Goal: Contribute content

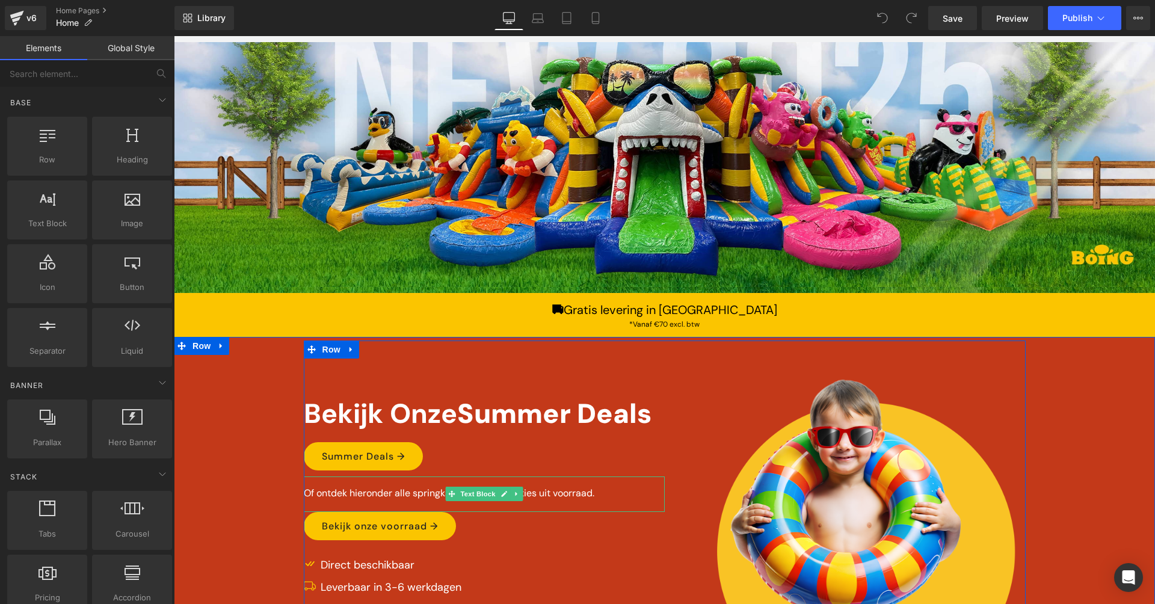
scroll to position [165, 0]
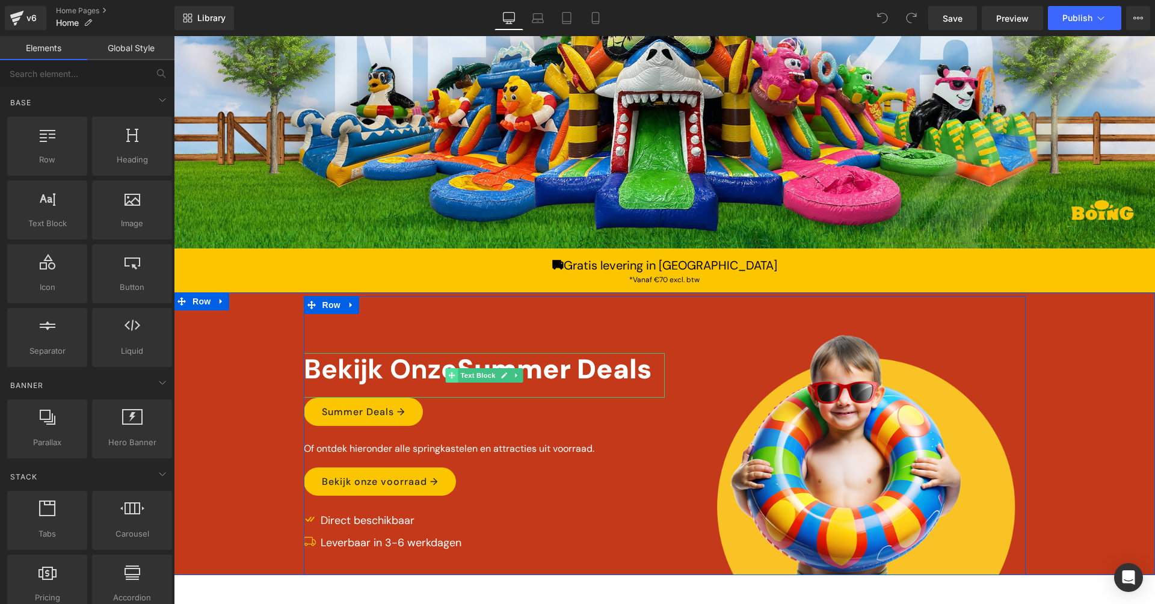
click at [451, 374] on icon at bounding box center [451, 375] width 7 height 7
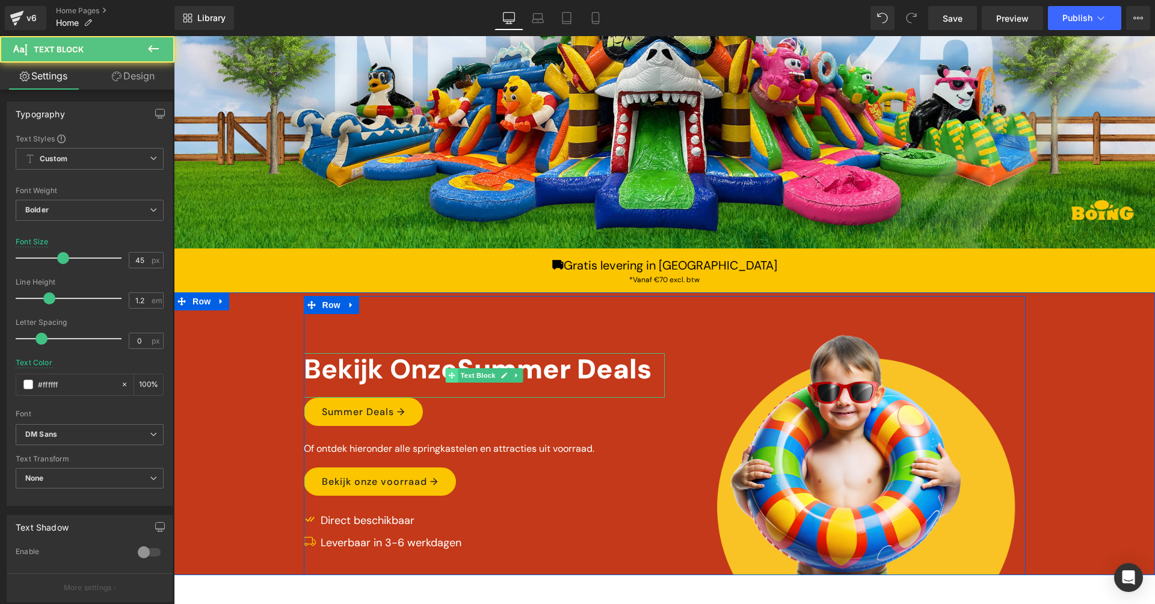
click at [451, 374] on icon at bounding box center [451, 375] width 7 height 7
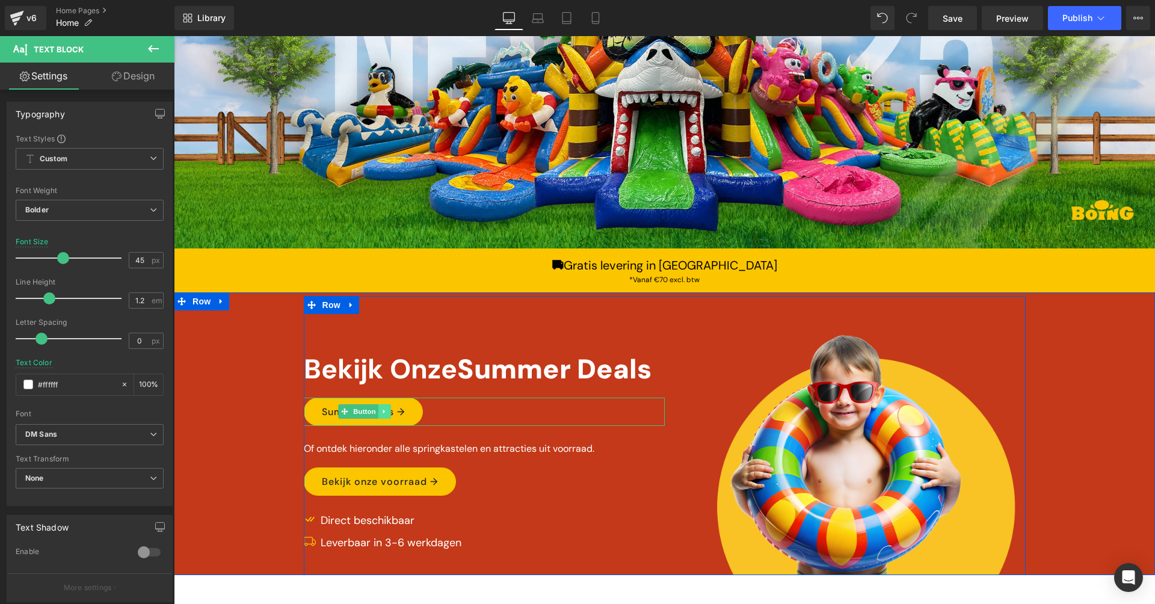
click at [381, 411] on icon at bounding box center [384, 411] width 7 height 7
click at [387, 410] on icon at bounding box center [390, 411] width 7 height 7
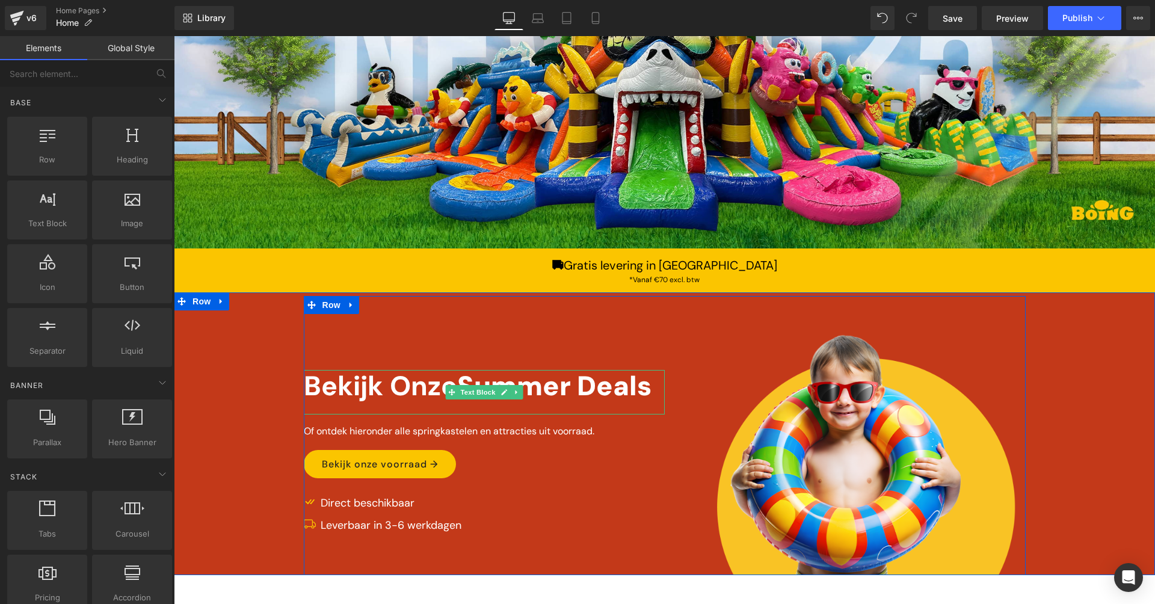
click at [502, 381] on span "Summer Deals" at bounding box center [554, 385] width 194 height 35
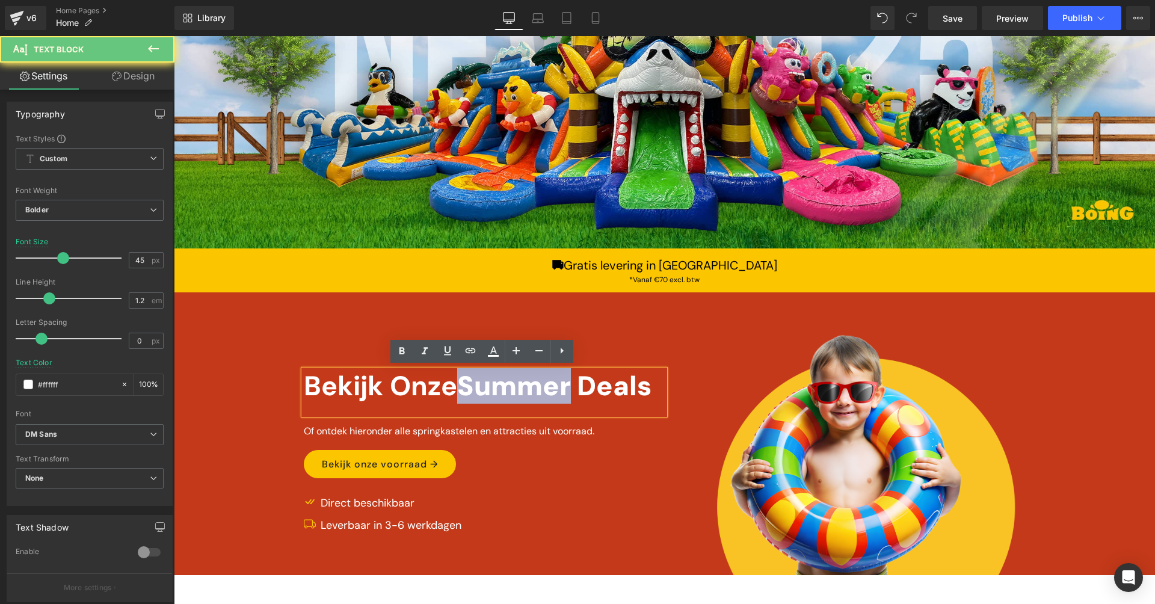
click at [502, 381] on span "Summer Deals" at bounding box center [554, 385] width 194 height 35
click at [467, 384] on span "Summer Deals" at bounding box center [554, 385] width 194 height 35
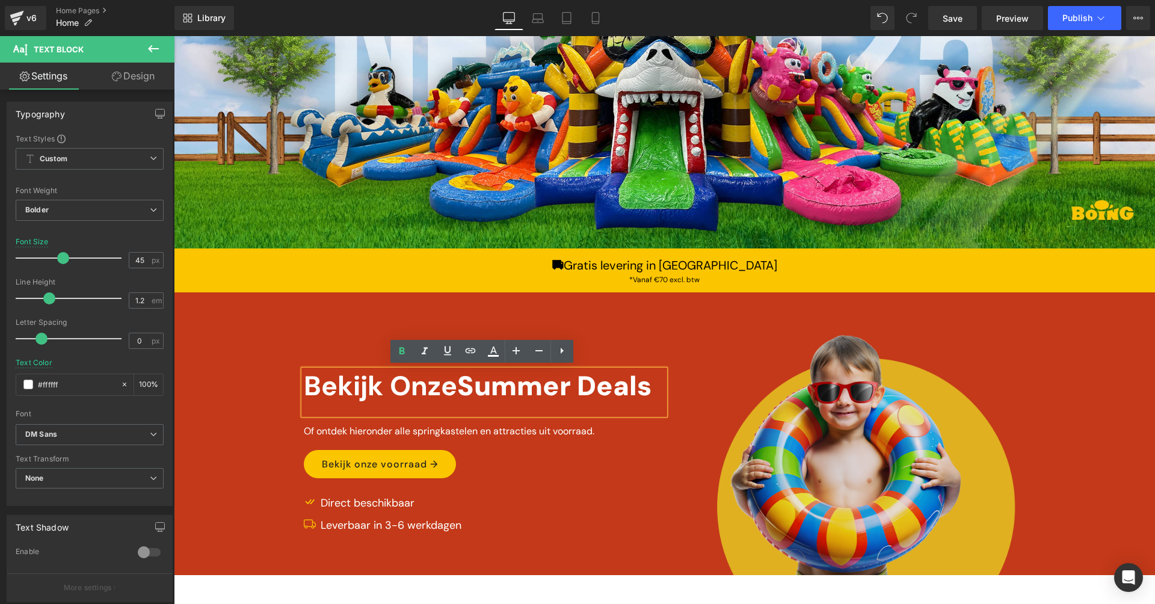
drag, startPoint x: 463, startPoint y: 385, endPoint x: 677, endPoint y: 384, distance: 213.5
click at [677, 384] on div "Image Bekijk Onze Summer Deals Text Block Of ontdek hieronder alle springkastel…" at bounding box center [665, 435] width 722 height 279
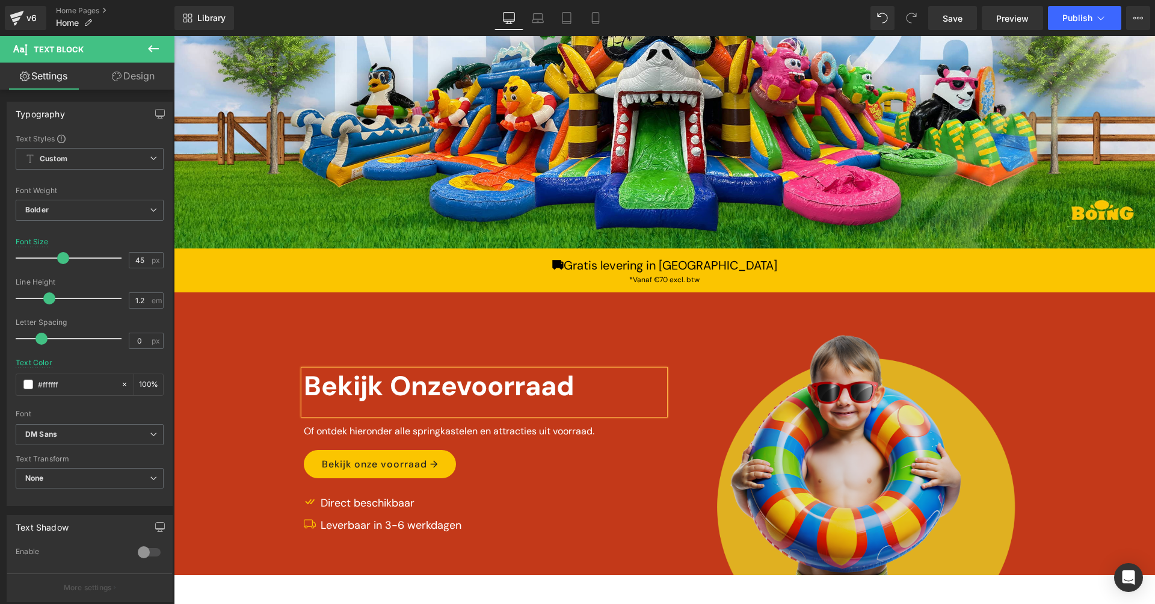
scroll to position [163, 0]
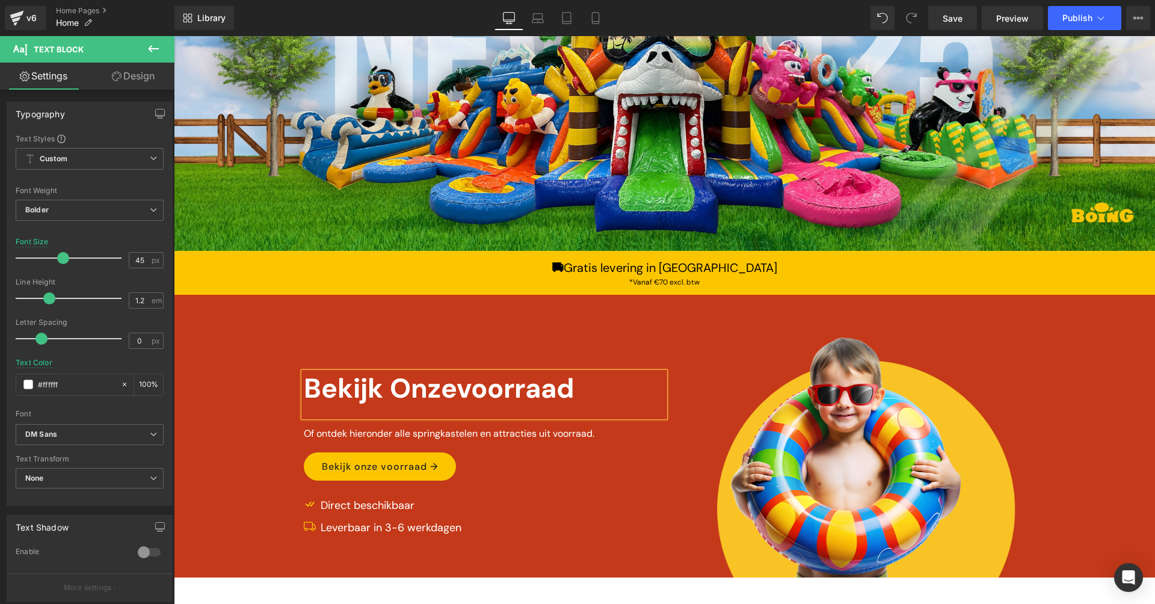
click at [478, 384] on div "Bekijk Onze voorraad" at bounding box center [484, 394] width 361 height 45
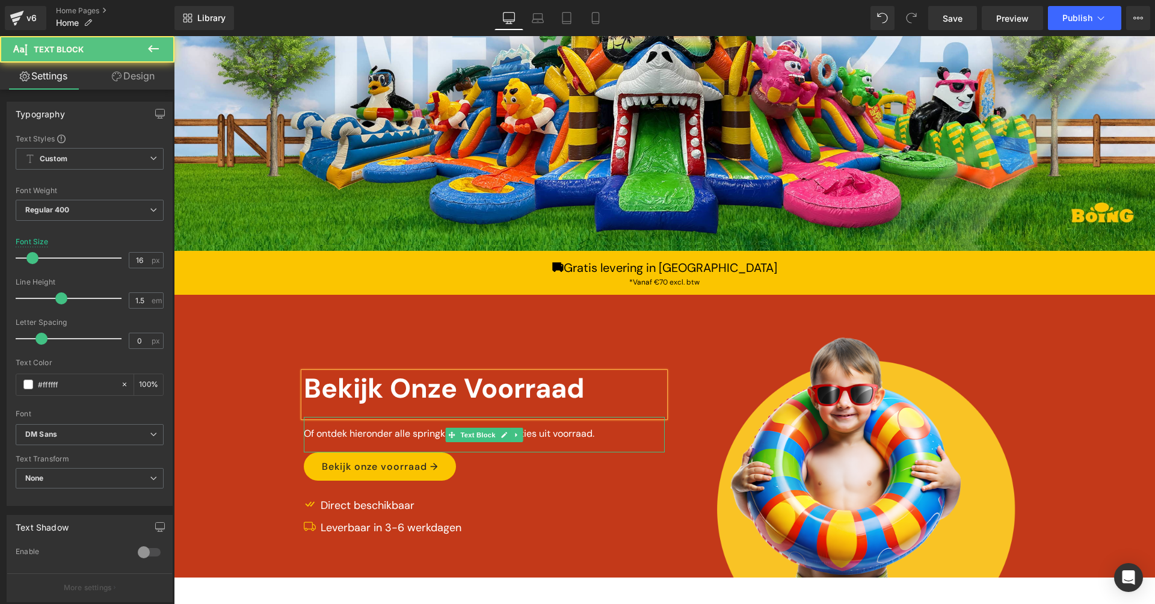
click at [370, 432] on p "Of ontdek hieronder alle springkastelen en attracties uit voorraad." at bounding box center [484, 433] width 361 height 14
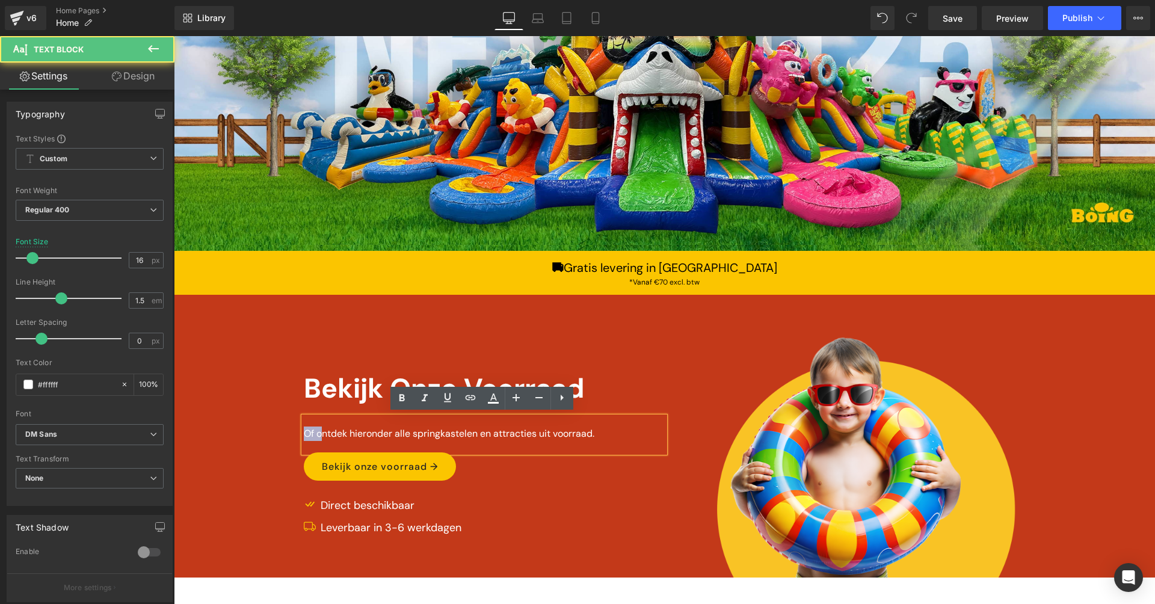
drag, startPoint x: 319, startPoint y: 431, endPoint x: 298, endPoint y: 431, distance: 21.1
click at [304, 431] on div "Of ontdek hieronder alle springkastelen en attracties uit voorraad." at bounding box center [484, 434] width 361 height 35
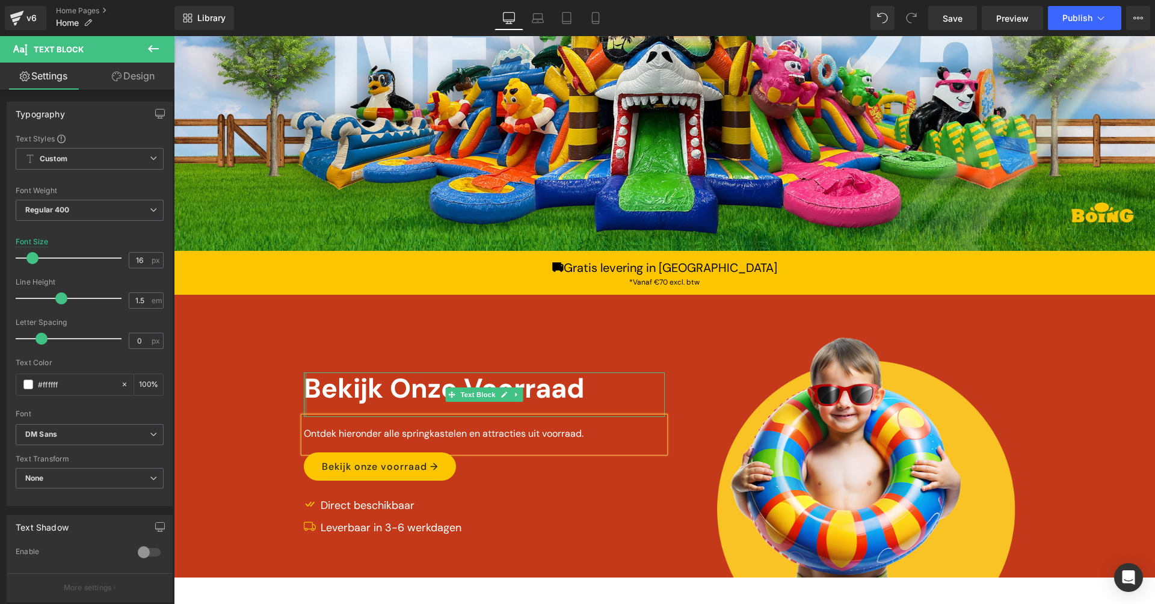
click at [278, 376] on div "Image Bekijk Onze V oorraad Text Block Ontdek hieronder alle springkastelen en …" at bounding box center [664, 437] width 981 height 279
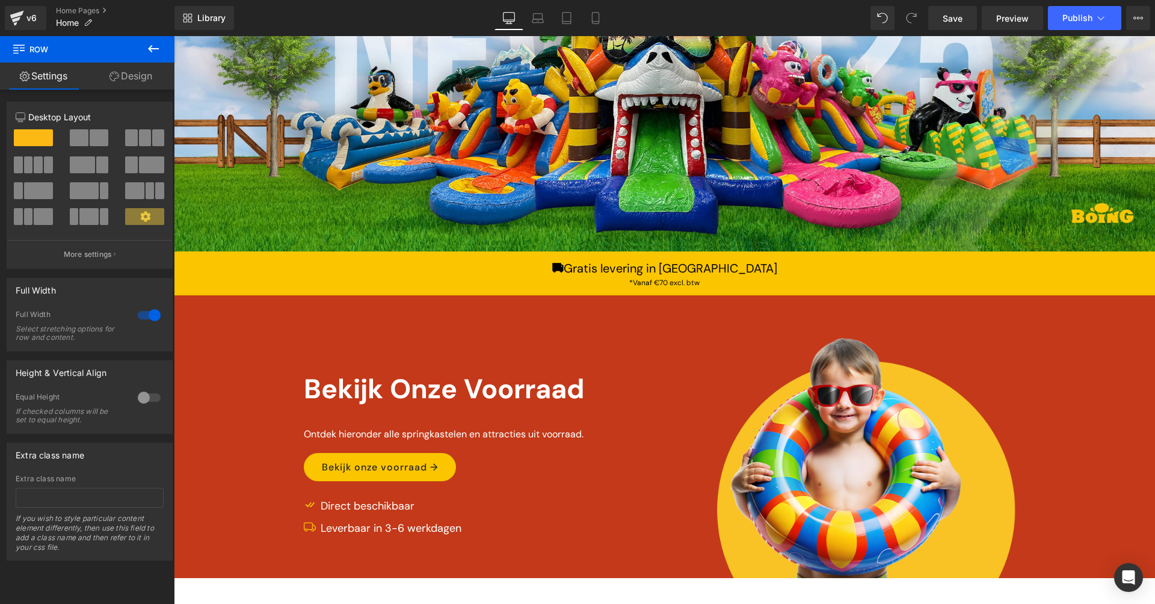
scroll to position [47, 0]
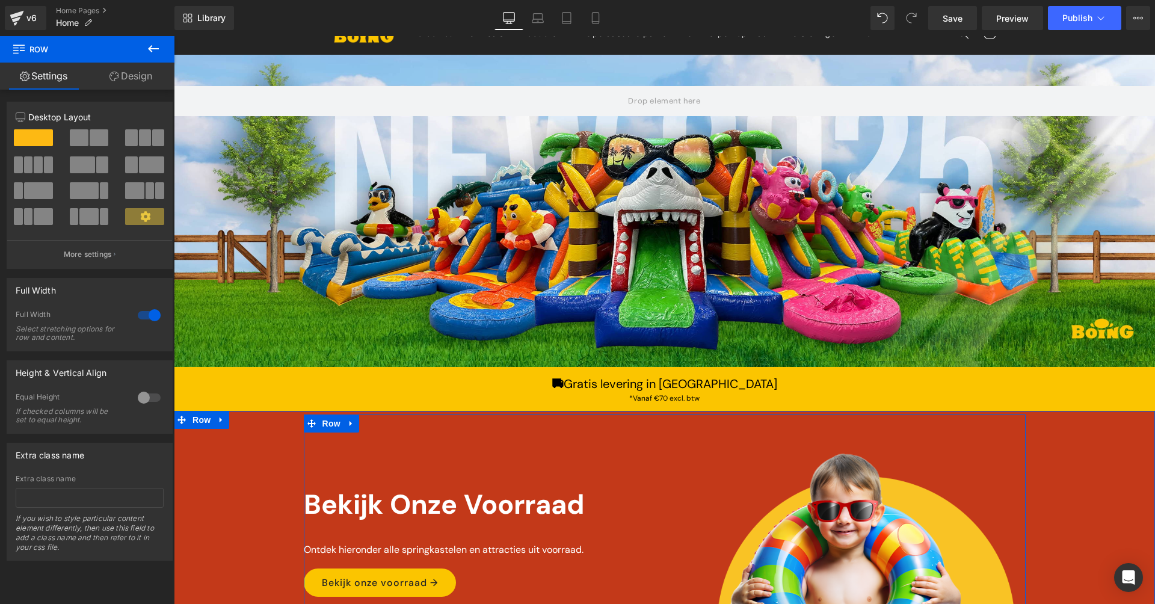
click at [569, 437] on div "Image Bekijk Onze V oorraad Text Block Ontdek hieronder alle springkastelen en …" at bounding box center [665, 553] width 722 height 279
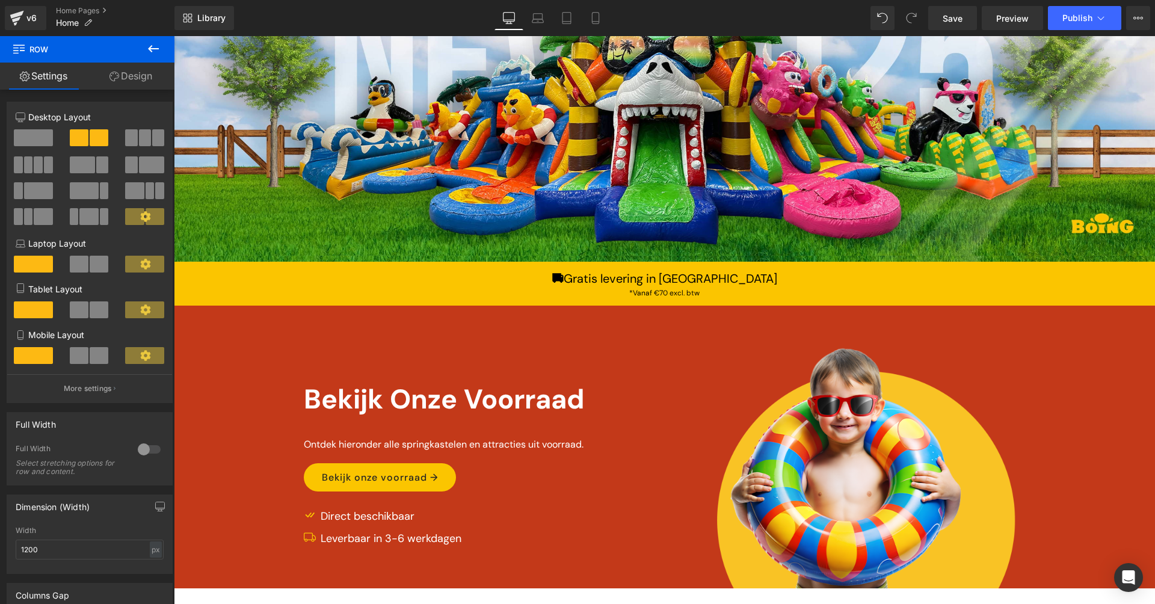
scroll to position [0, 0]
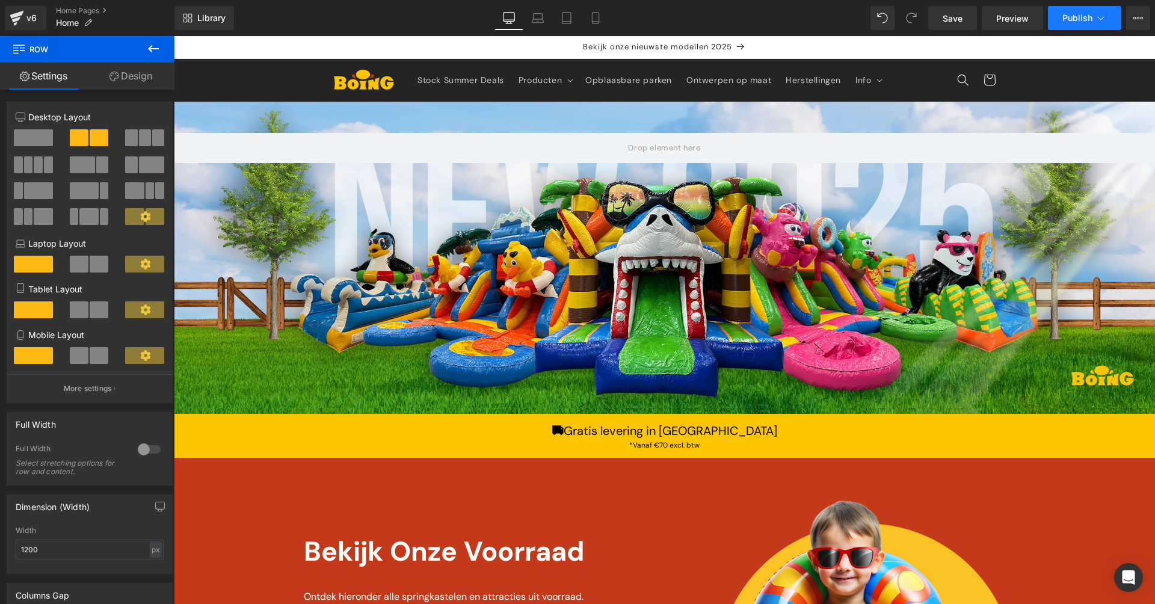
click at [1088, 19] on span "Publish" at bounding box center [1077, 18] width 30 height 10
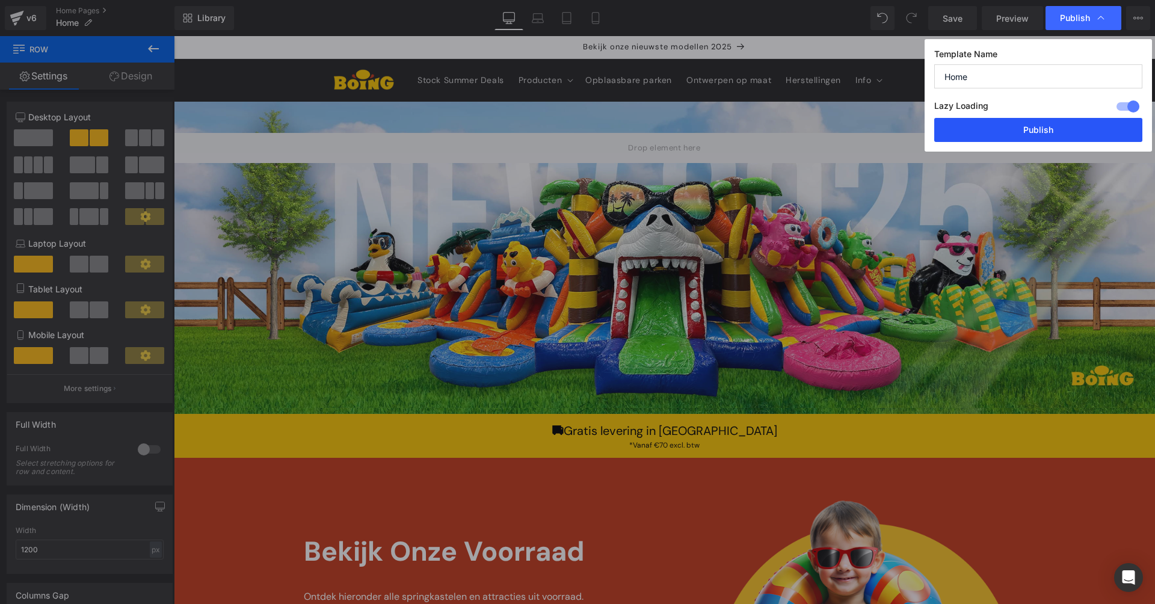
click at [1056, 130] on button "Publish" at bounding box center [1038, 130] width 208 height 24
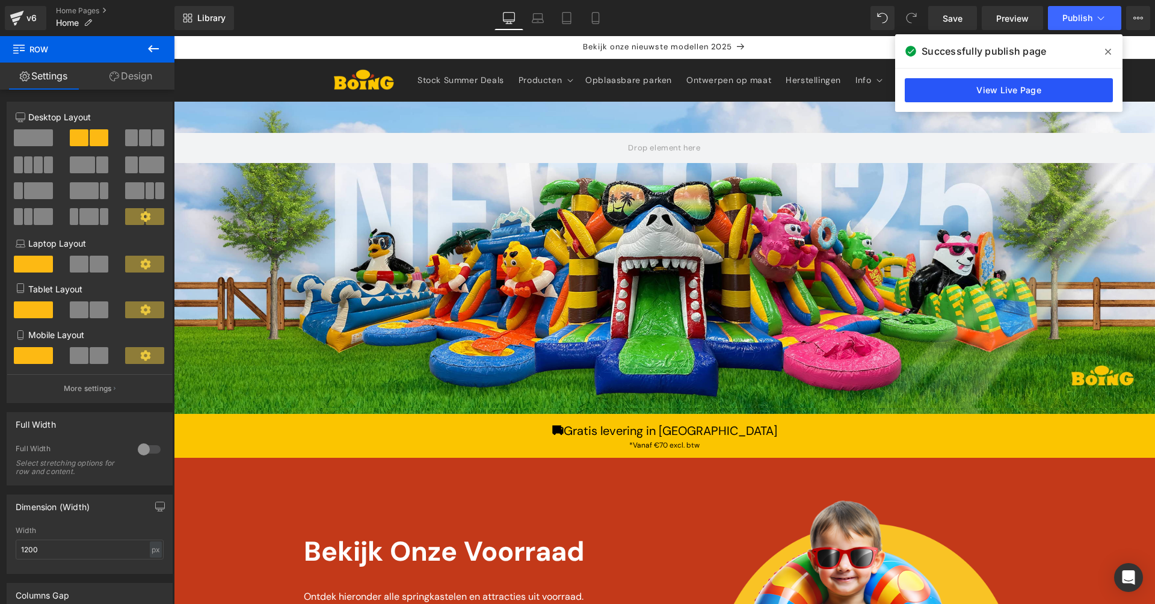
click at [965, 98] on link "View Live Page" at bounding box center [1009, 90] width 208 height 24
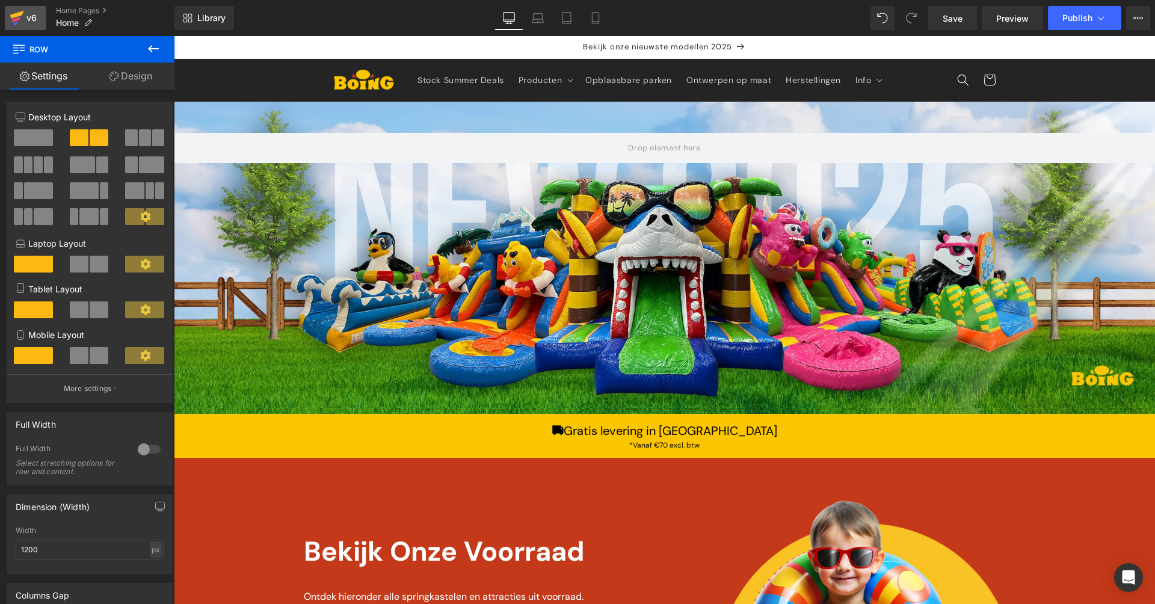
click at [27, 18] on div "v6" at bounding box center [31, 18] width 15 height 16
